Goal: Check status: Check status

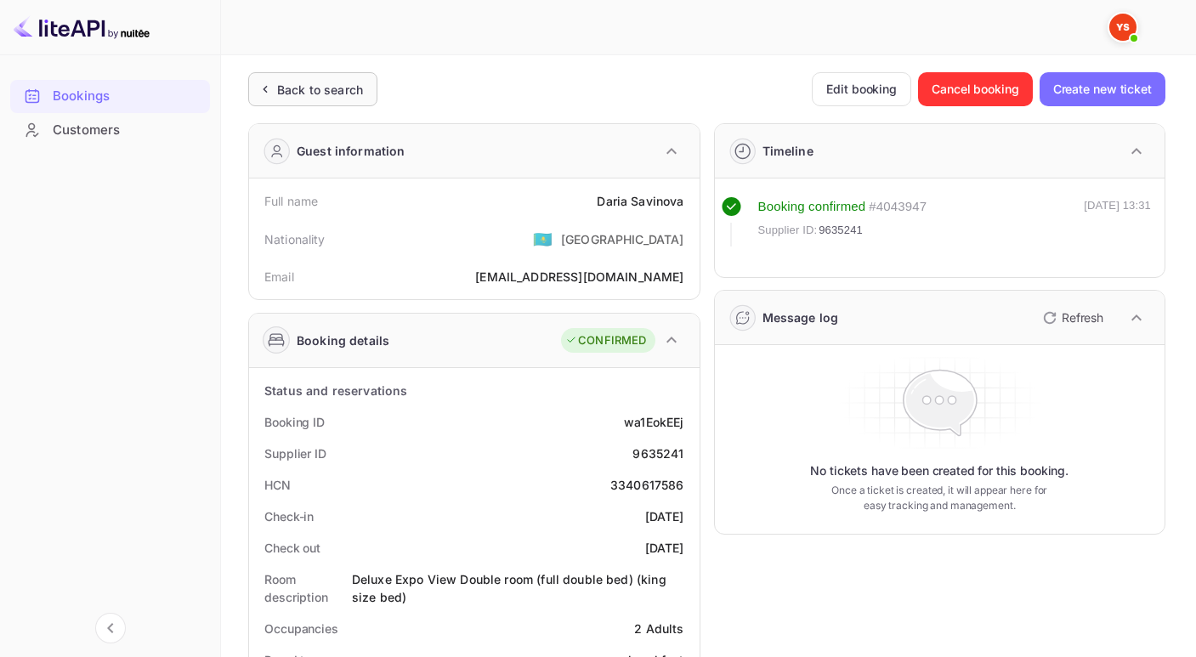
click at [285, 82] on div "Back to search" at bounding box center [320, 90] width 86 height 18
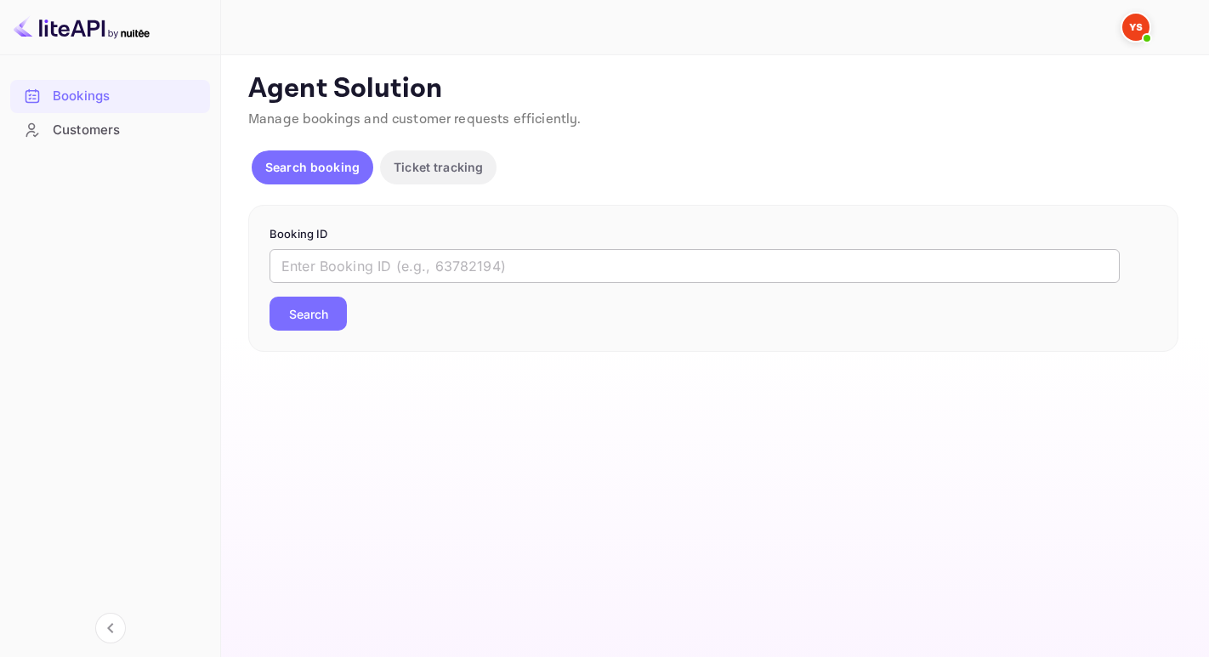
click at [352, 259] on input "text" at bounding box center [694, 266] width 850 height 34
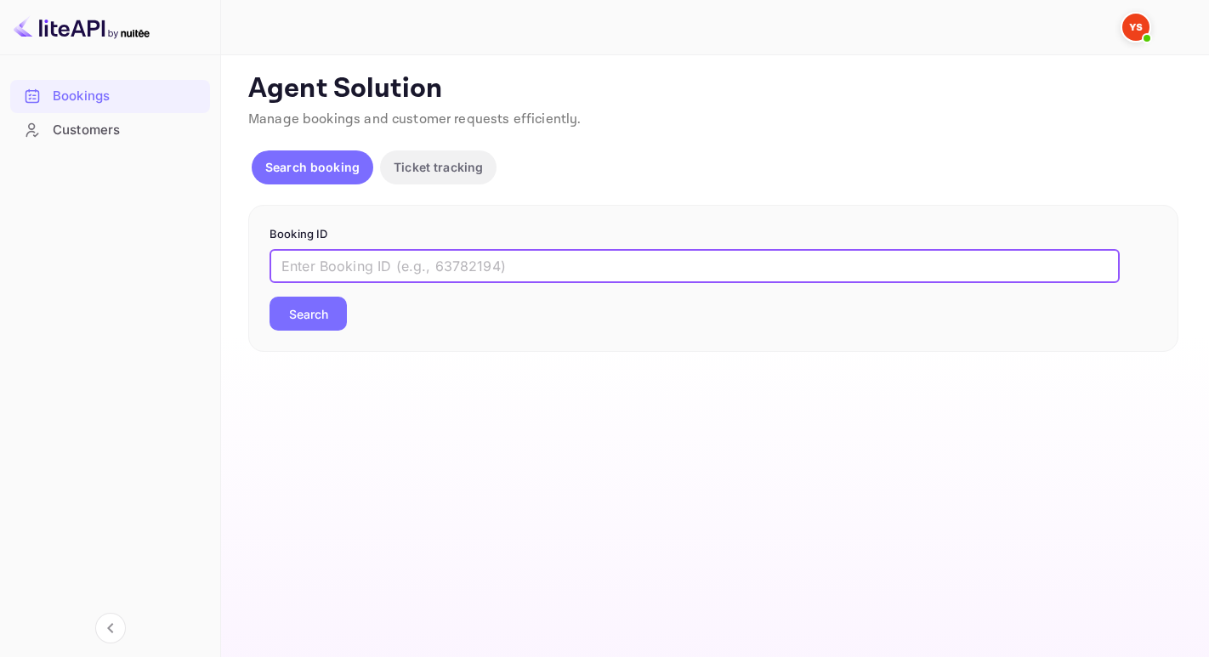
paste input "9963511"
click at [269, 297] on button "Search" at bounding box center [307, 314] width 77 height 34
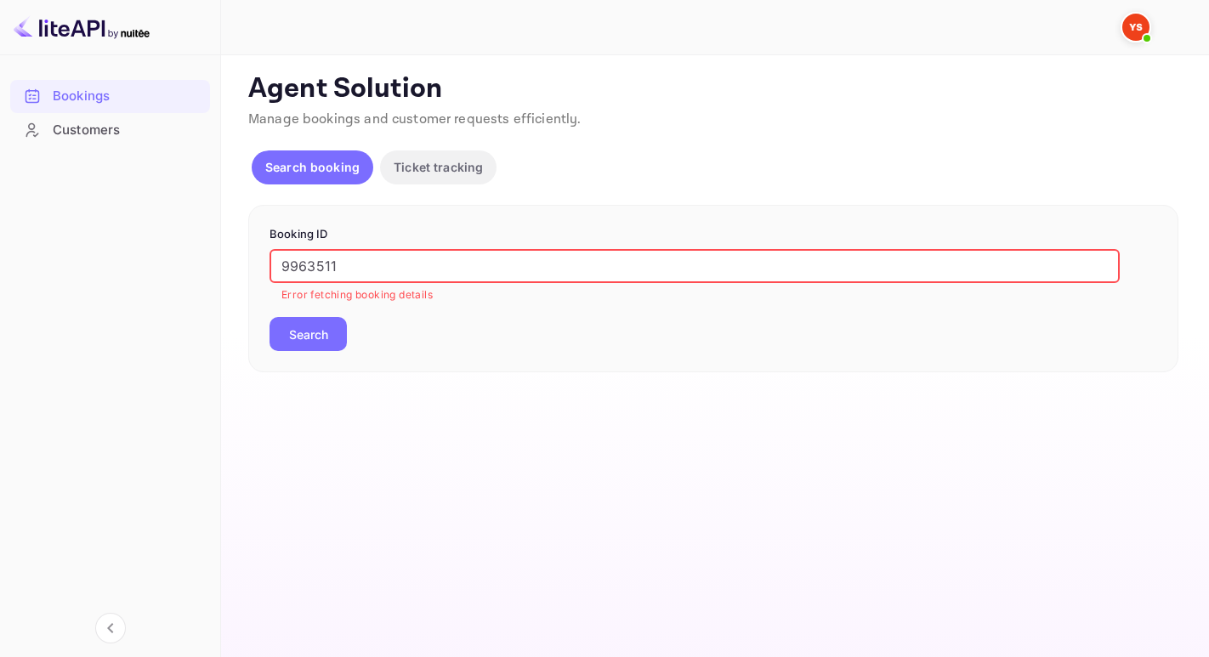
drag, startPoint x: 284, startPoint y: 265, endPoint x: 292, endPoint y: 273, distance: 11.4
click at [287, 269] on input "9963511" at bounding box center [694, 266] width 850 height 34
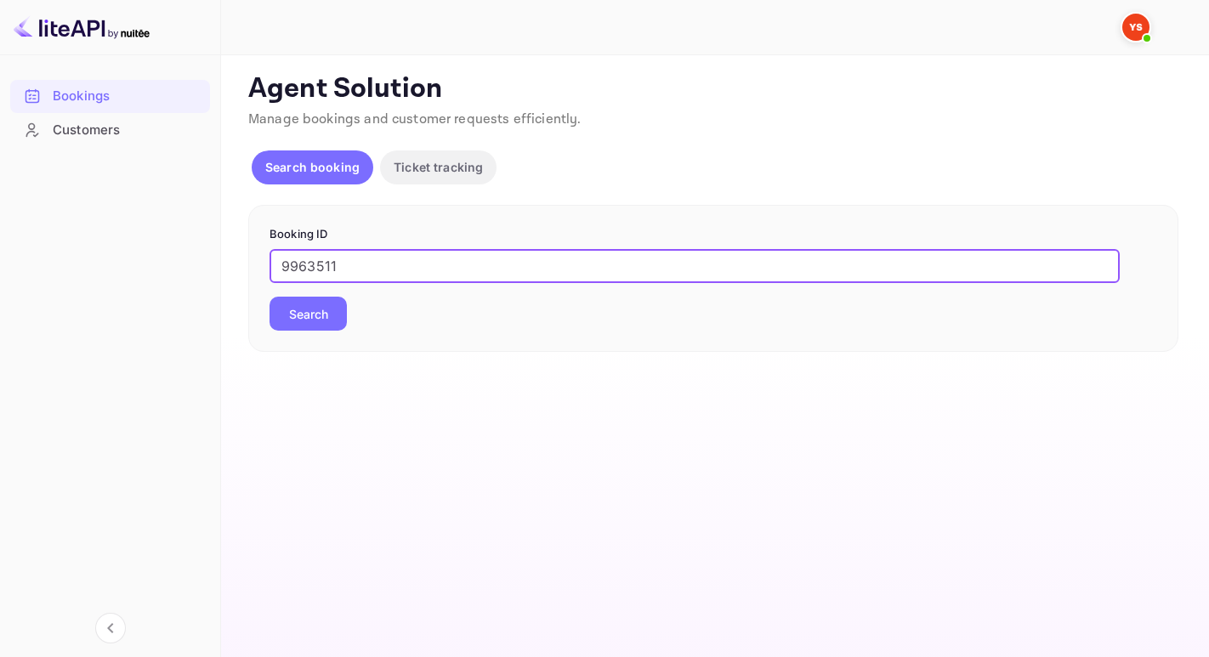
type input "9963511"
click at [269, 297] on button "Search" at bounding box center [307, 314] width 77 height 34
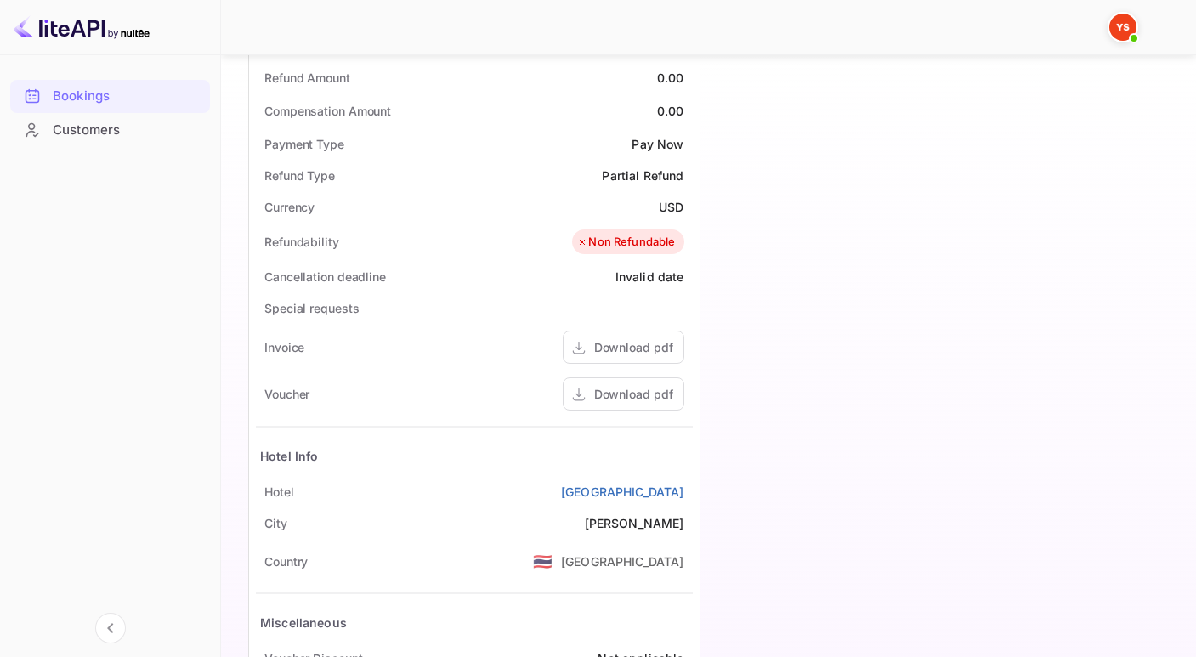
scroll to position [747, 0]
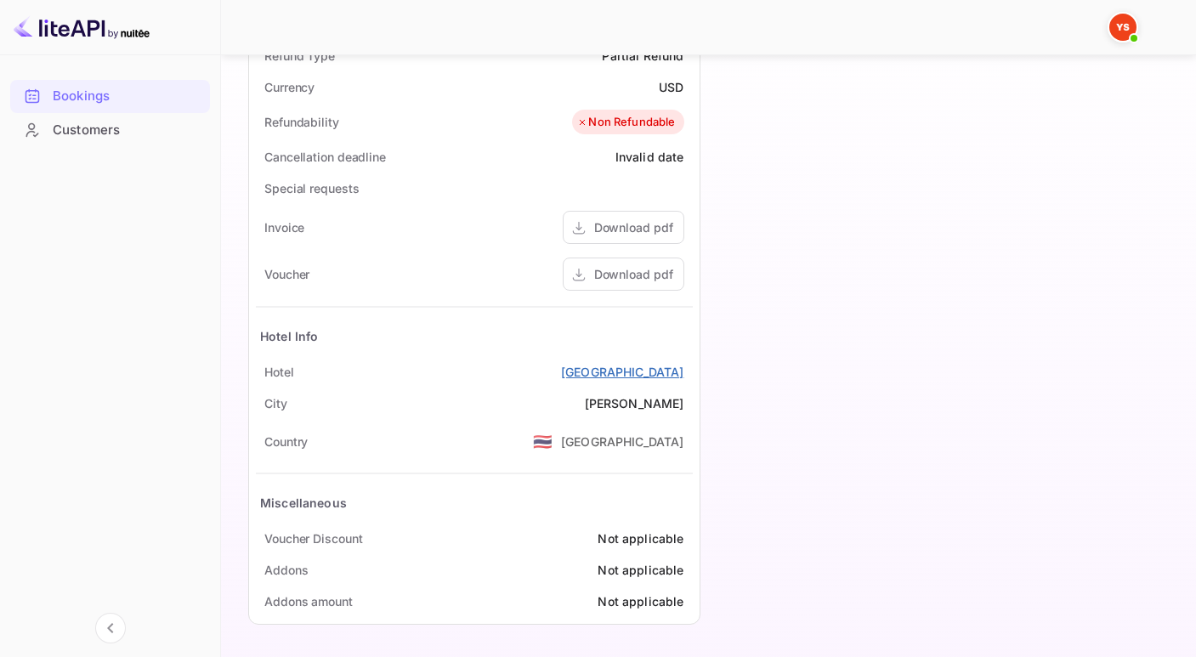
click at [660, 377] on link "[GEOGRAPHIC_DATA]" at bounding box center [622, 372] width 123 height 18
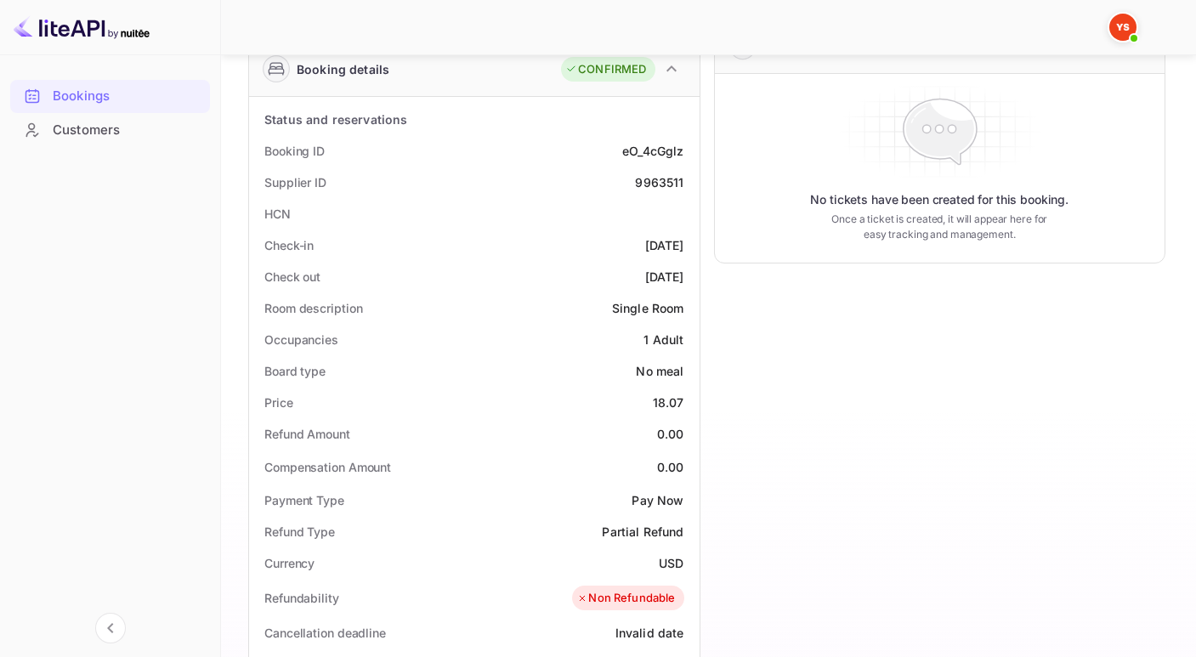
scroll to position [263, 0]
